Goal: Task Accomplishment & Management: Complete application form

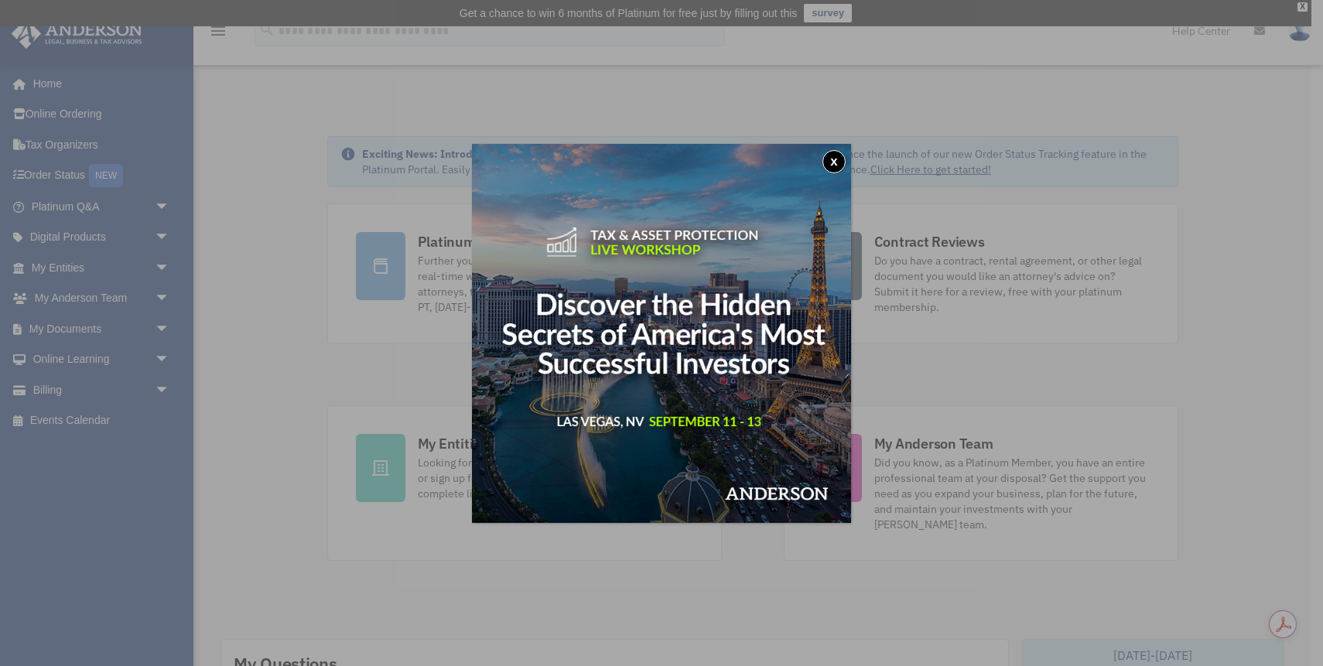
click at [833, 162] on button "x" at bounding box center [833, 161] width 23 height 23
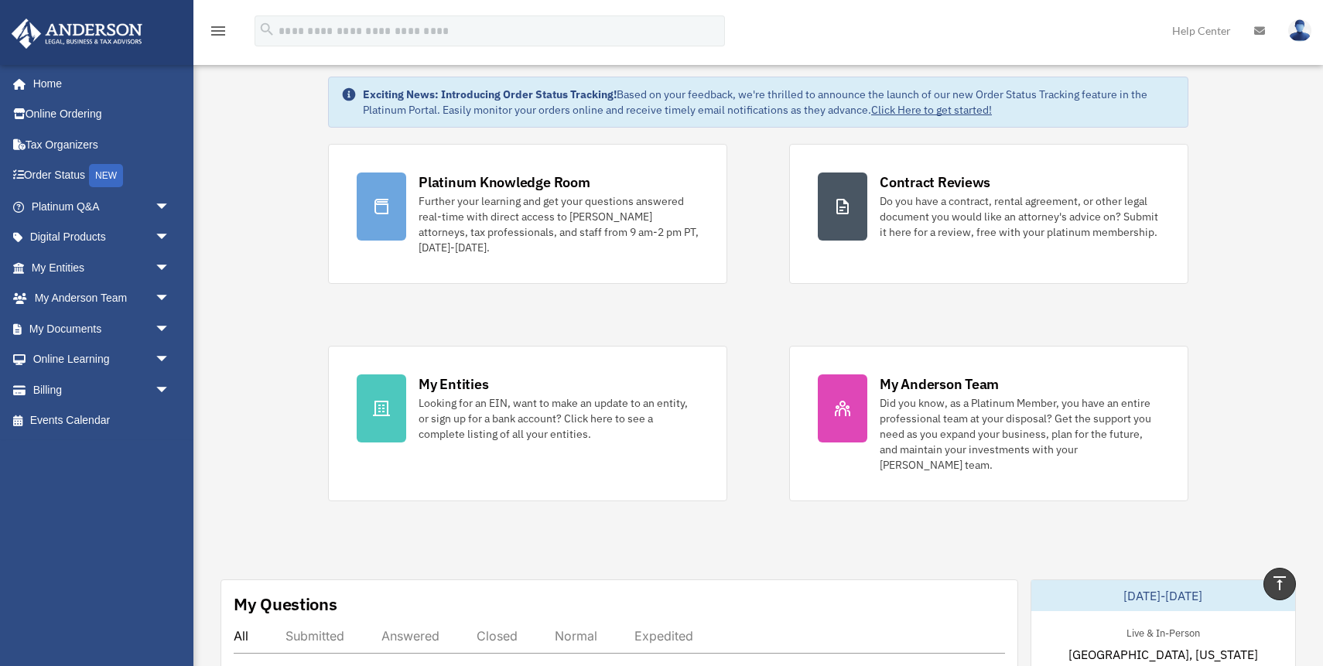
scroll to position [14, 0]
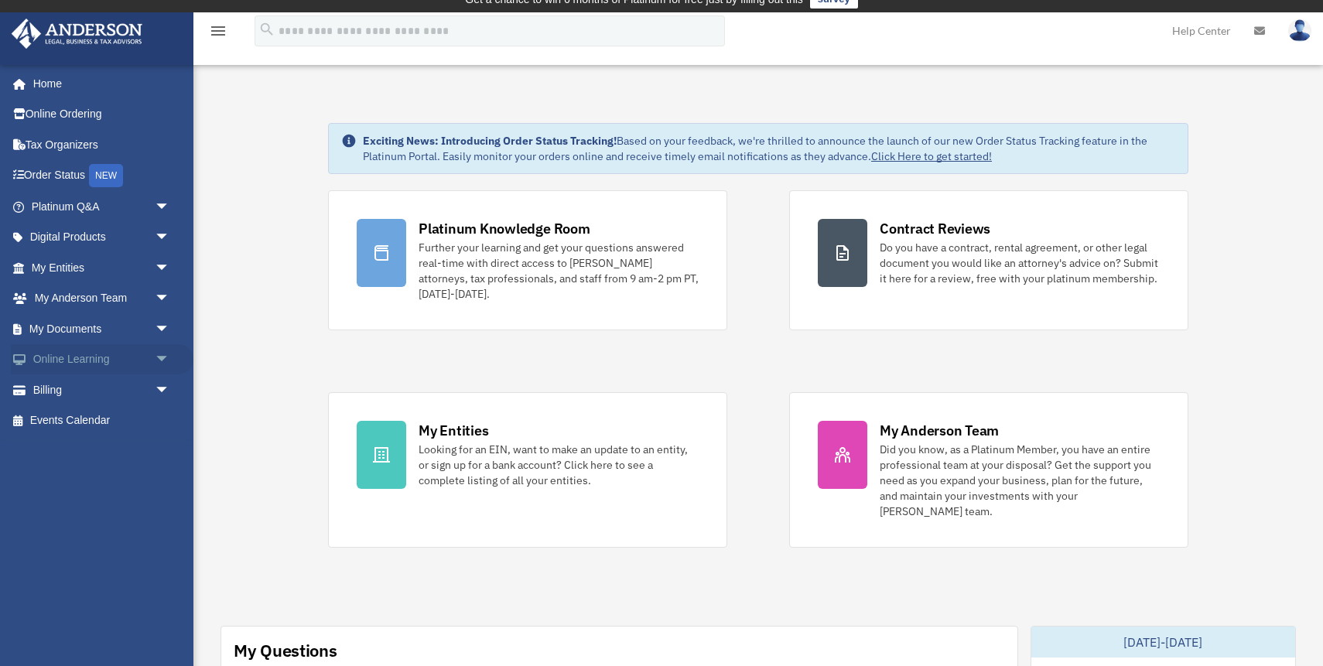
click at [155, 354] on span "arrow_drop_down" at bounding box center [170, 360] width 31 height 32
click at [155, 354] on span "arrow_drop_up" at bounding box center [170, 360] width 31 height 32
click at [157, 299] on span "arrow_drop_down" at bounding box center [170, 299] width 31 height 32
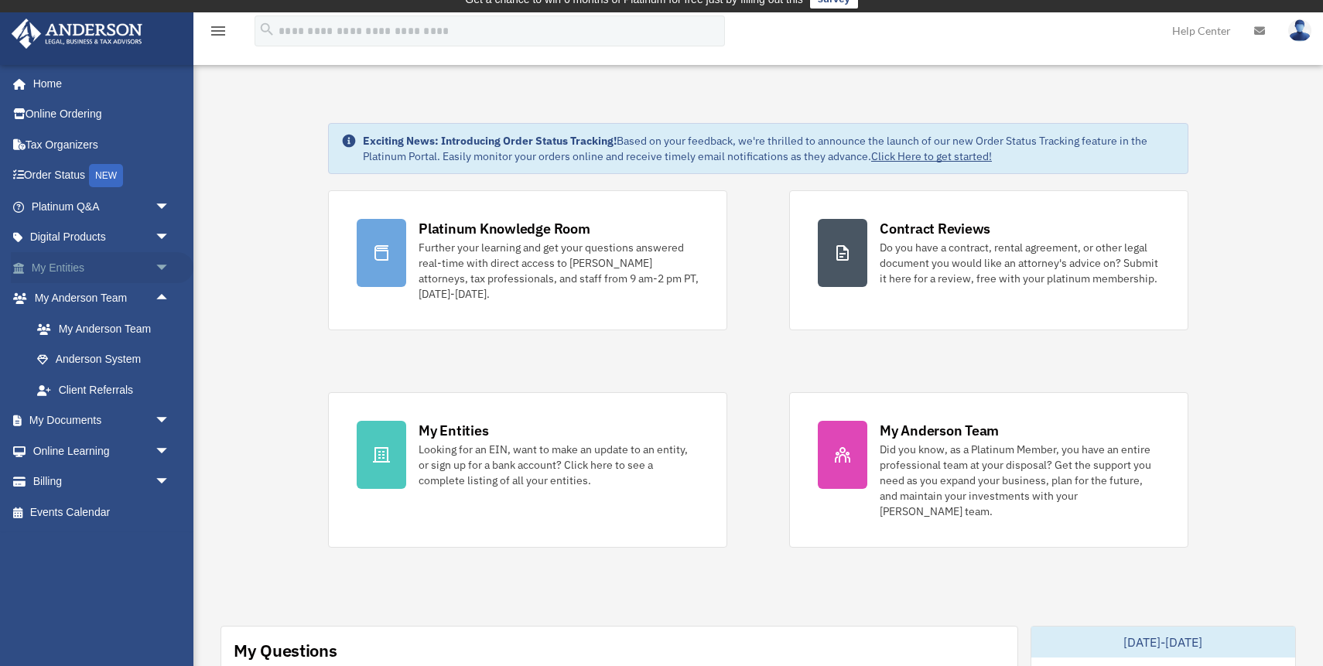
click at [157, 270] on span "arrow_drop_down" at bounding box center [170, 268] width 31 height 32
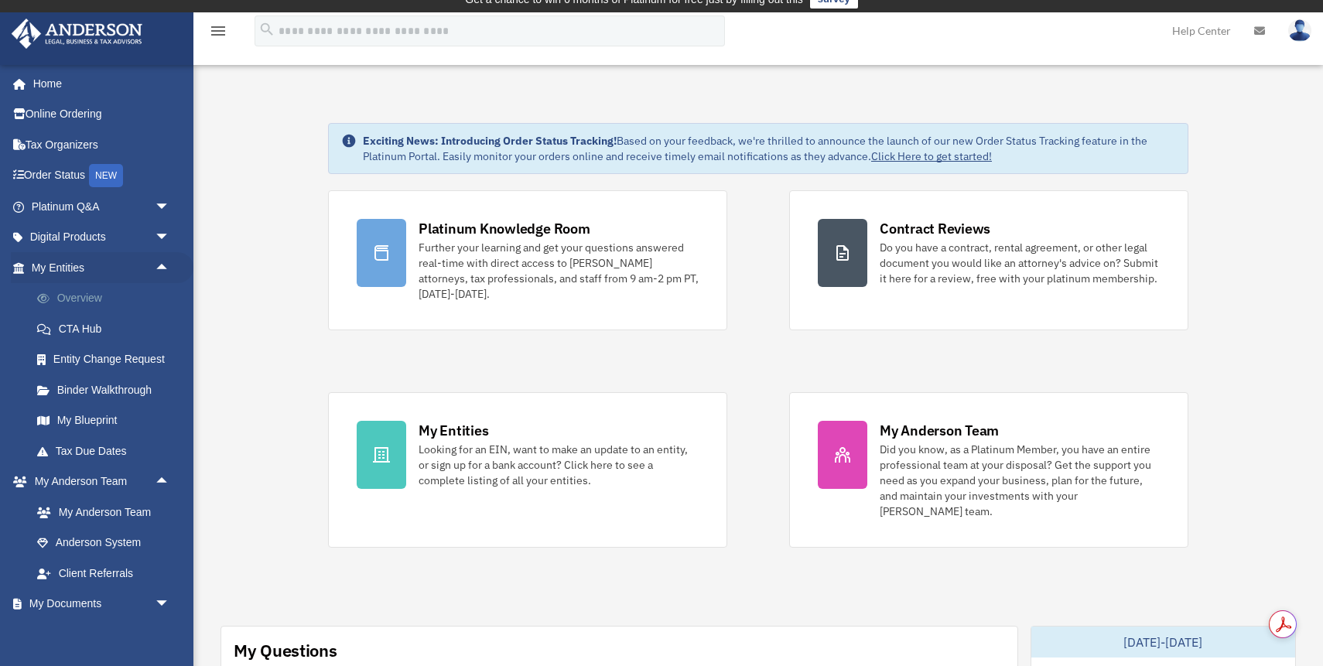
click at [122, 302] on link "Overview" at bounding box center [108, 298] width 172 height 31
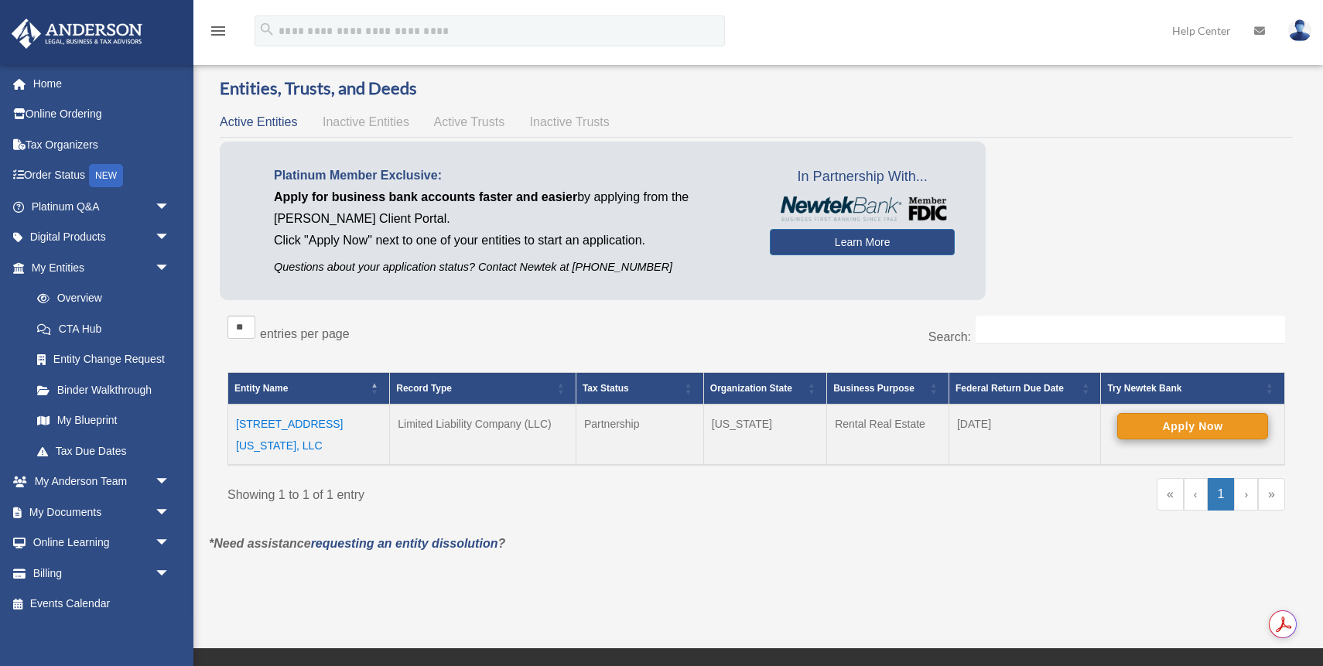
scroll to position [52, 0]
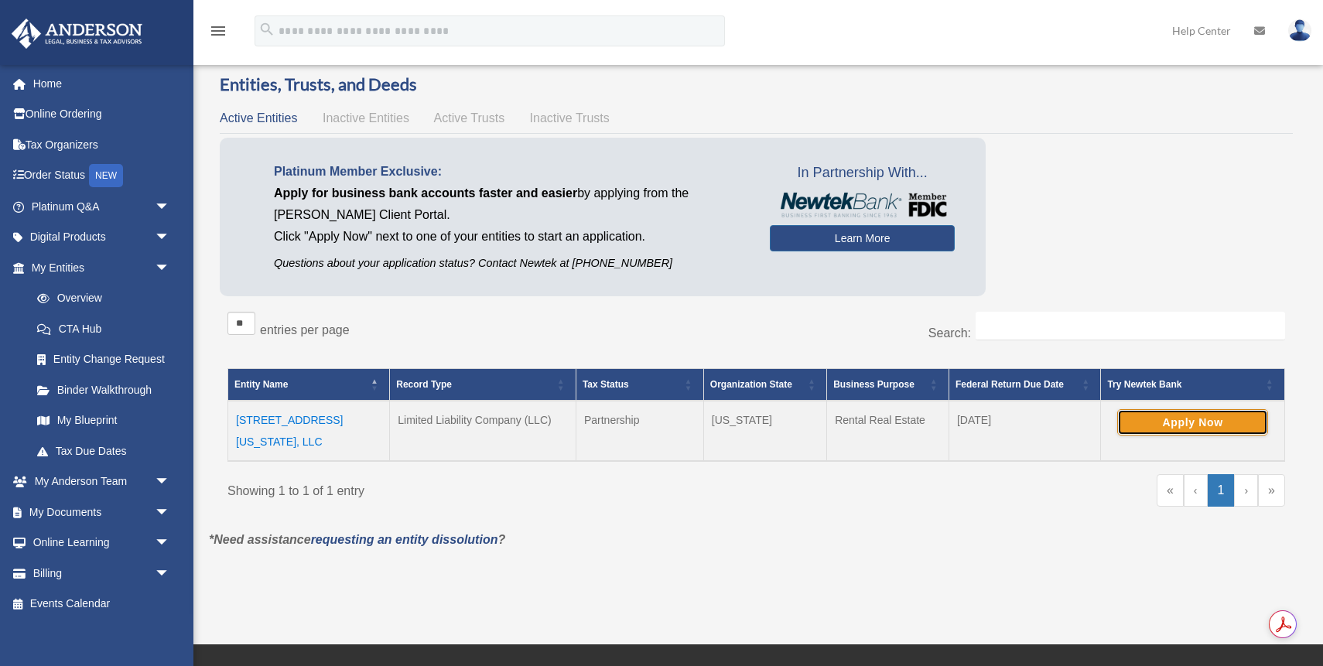
click at [1189, 419] on button "Apply Now" at bounding box center [1192, 422] width 151 height 26
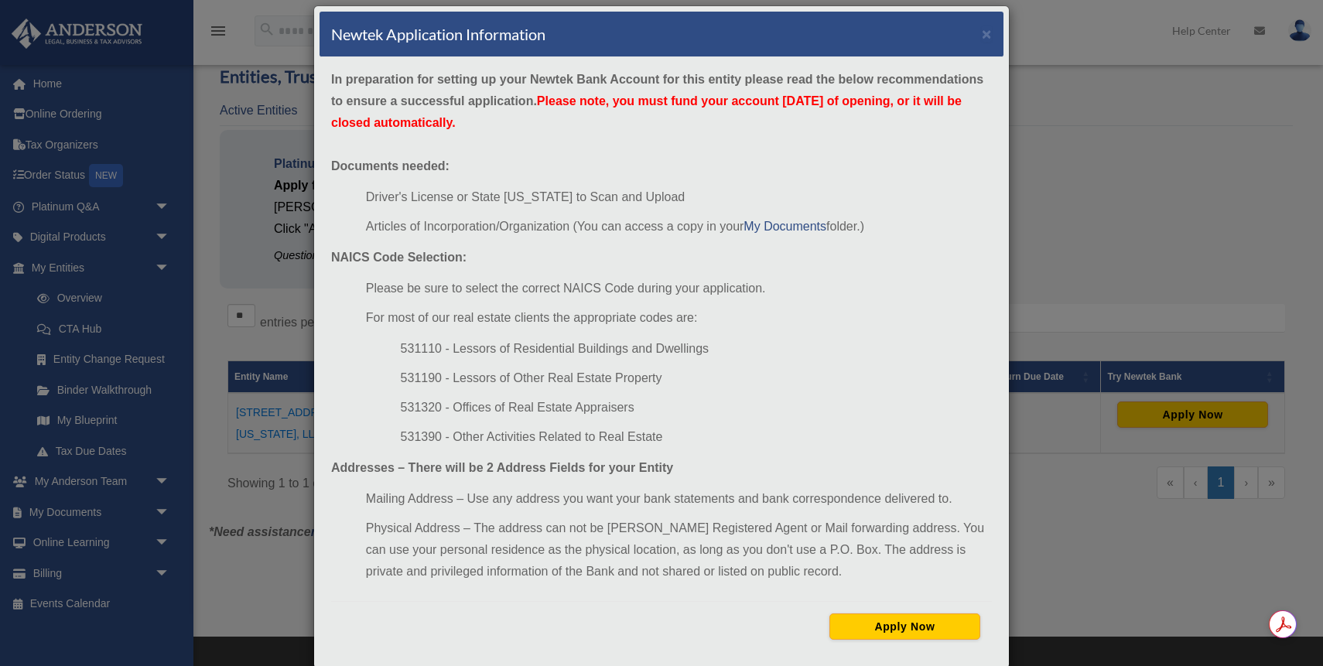
scroll to position [65, 0]
